Goal: Task Accomplishment & Management: Manage account settings

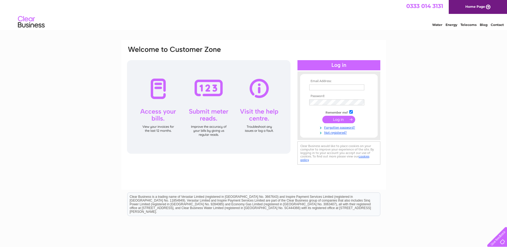
type input "finance.dopl@dalkia.co.uk"
click at [329, 119] on input "submit" at bounding box center [338, 119] width 33 height 7
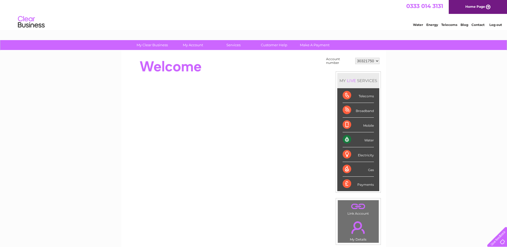
click at [370, 60] on select "30321750" at bounding box center [367, 61] width 24 height 6
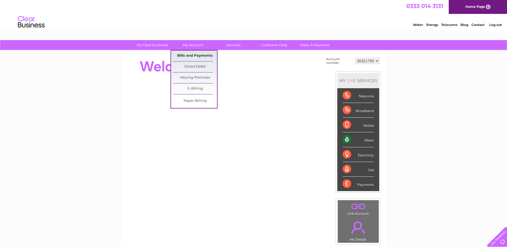
click at [192, 56] on link "Bills and Payments" at bounding box center [195, 56] width 44 height 11
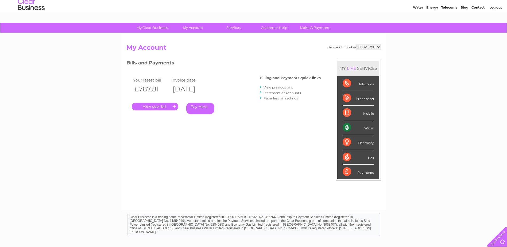
scroll to position [27, 0]
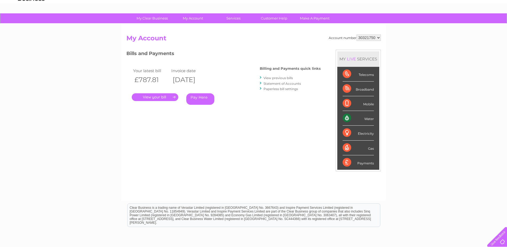
click at [161, 96] on link "." at bounding box center [155, 97] width 47 height 8
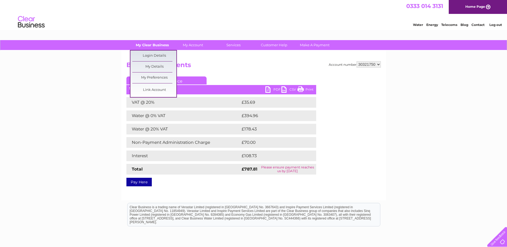
click at [153, 47] on link "My Clear Business" at bounding box center [152, 45] width 44 height 10
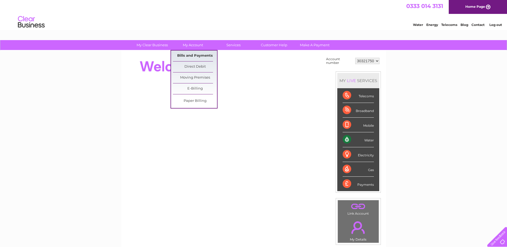
click at [194, 54] on link "Bills and Payments" at bounding box center [195, 56] width 44 height 11
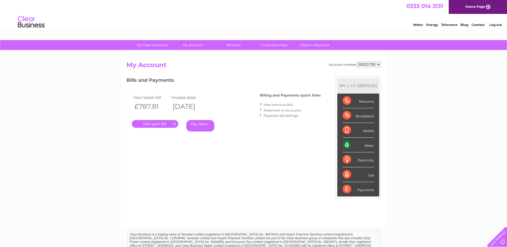
click at [149, 104] on th "£787.81" at bounding box center [151, 106] width 39 height 11
click at [167, 126] on link "." at bounding box center [155, 124] width 47 height 8
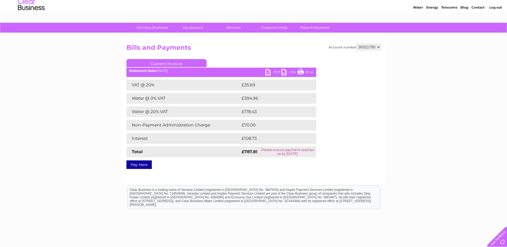
scroll to position [27, 0]
